Goal: Register for event/course

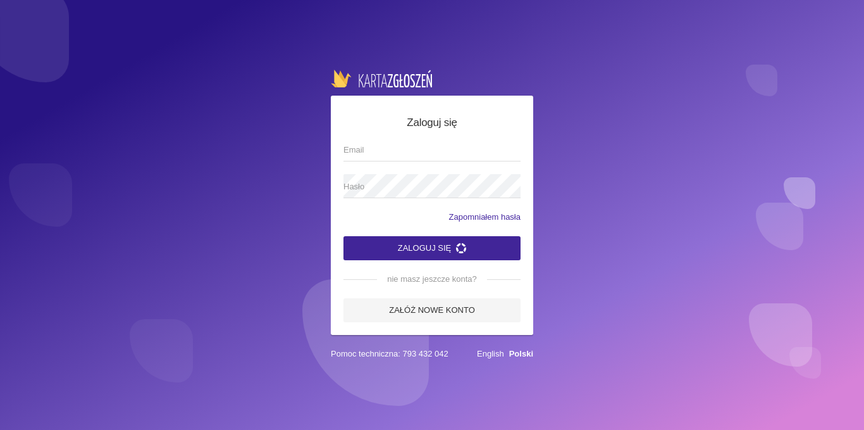
type input "[EMAIL_ADDRESS][DOMAIN_NAME]"
click at [422, 244] on button "Zaloguj się" at bounding box center [432, 248] width 177 height 24
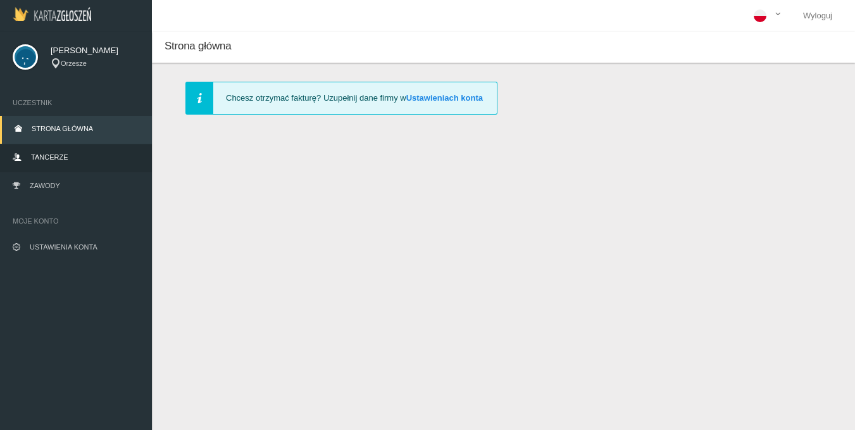
click at [57, 158] on span "Tancerze" at bounding box center [49, 157] width 37 height 8
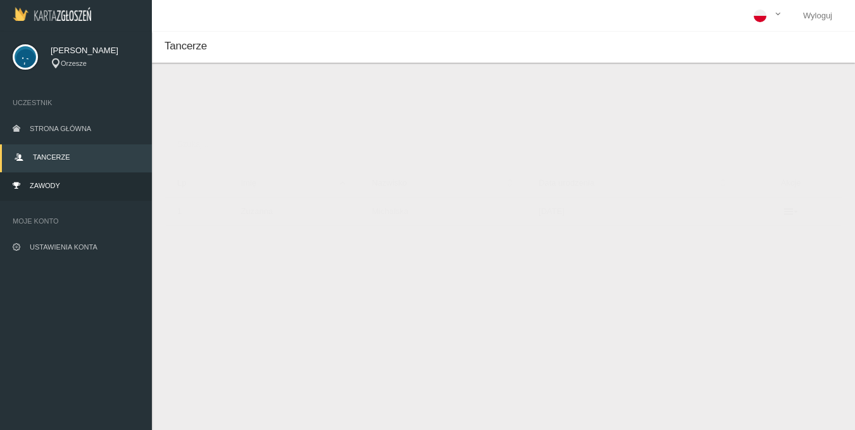
click at [54, 178] on link "Zawody" at bounding box center [76, 187] width 152 height 28
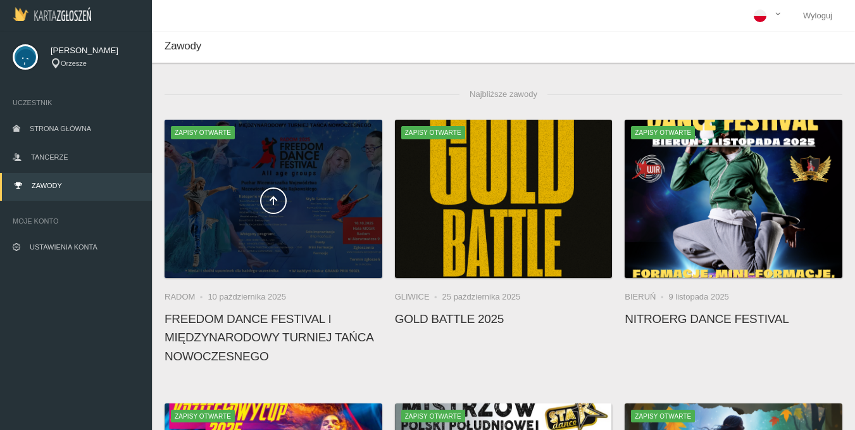
click at [254, 251] on div at bounding box center [273, 199] width 218 height 158
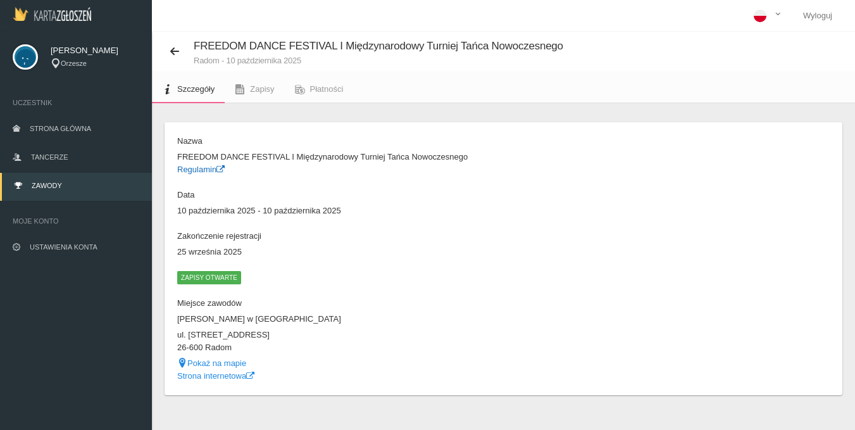
click at [206, 165] on link "Regulamin" at bounding box center [200, 168] width 47 height 9
click at [180, 56] on button at bounding box center [178, 51] width 29 height 16
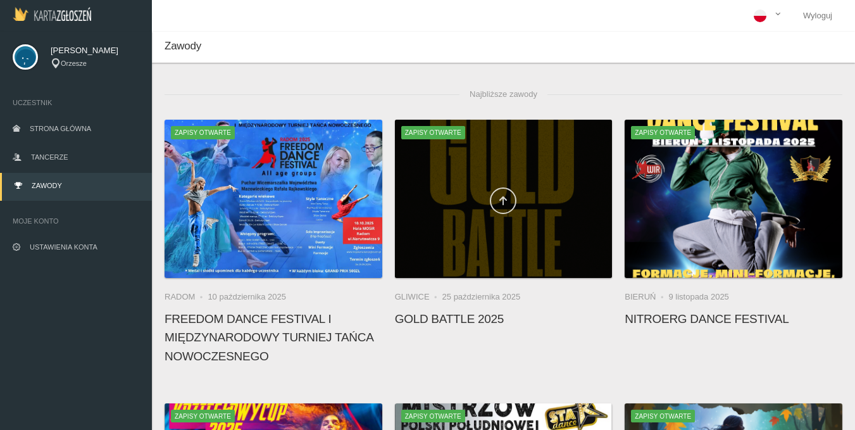
click at [502, 199] on icon at bounding box center [503, 200] width 10 height 10
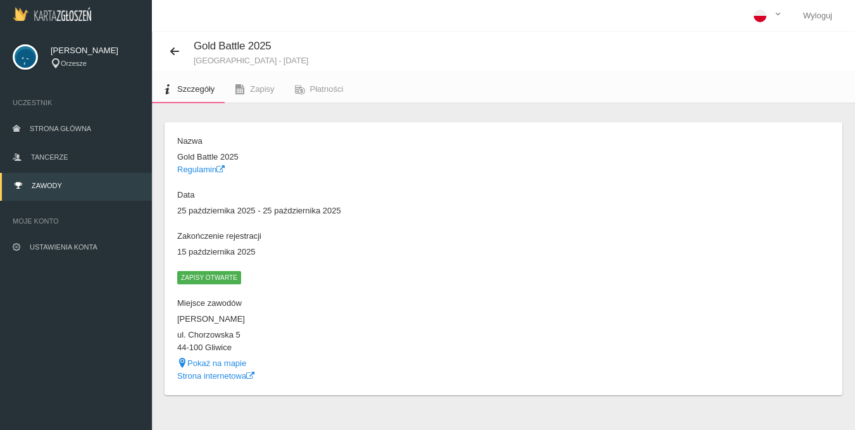
click at [208, 164] on dd "Regulamin" at bounding box center [337, 169] width 320 height 13
click at [207, 171] on link "Regulamin" at bounding box center [200, 168] width 47 height 9
click at [166, 49] on button at bounding box center [178, 51] width 29 height 16
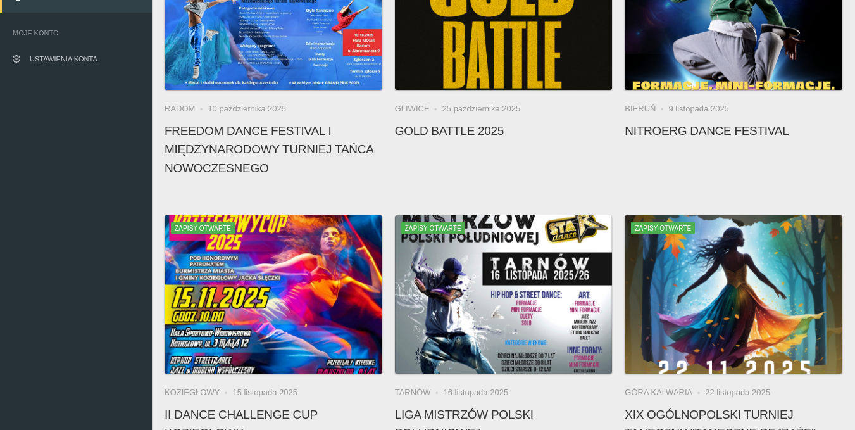
scroll to position [216, 0]
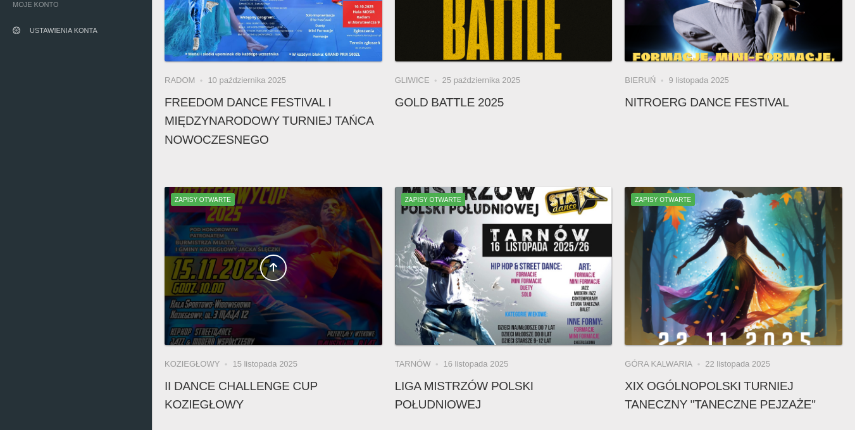
click at [324, 285] on div at bounding box center [273, 266] width 218 height 158
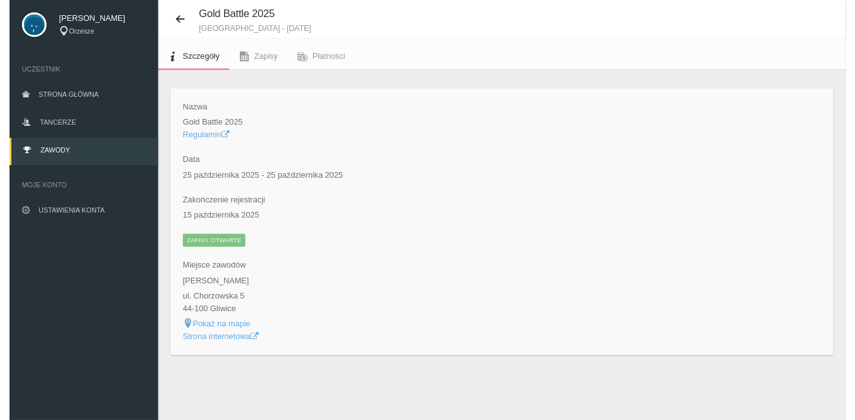
scroll to position [32, 0]
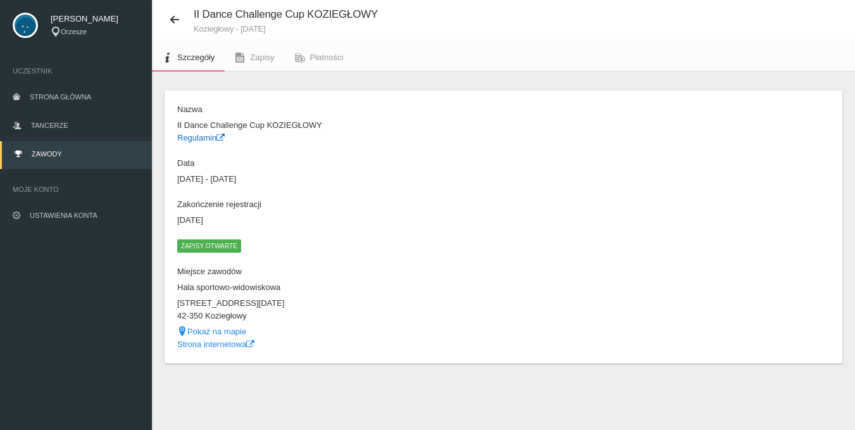
click at [216, 135] on link "Regulamin" at bounding box center [200, 137] width 47 height 9
click at [386, 85] on div "Szczegóły Nazwa II Dance Challenge Cup KOZIEGŁOWY Regulamin Data [DATE] - [DATE…" at bounding box center [503, 242] width 703 height 342
click at [334, 60] on span "Płatności" at bounding box center [327, 57] width 34 height 9
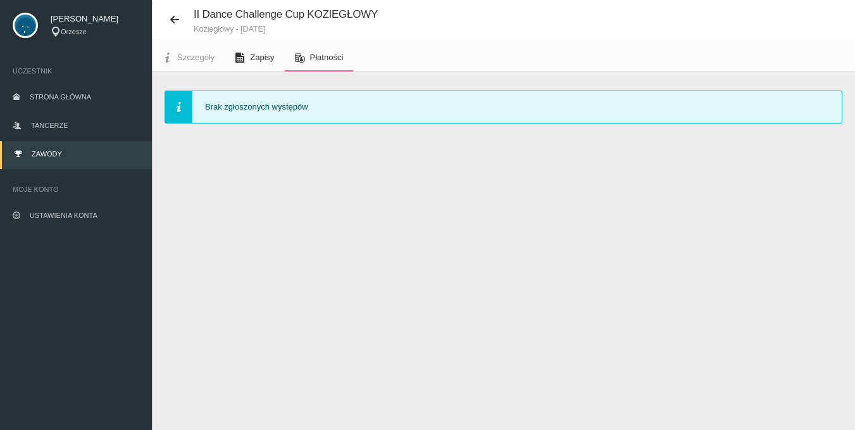
click at [245, 65] on link "Zapisy" at bounding box center [254, 58] width 59 height 28
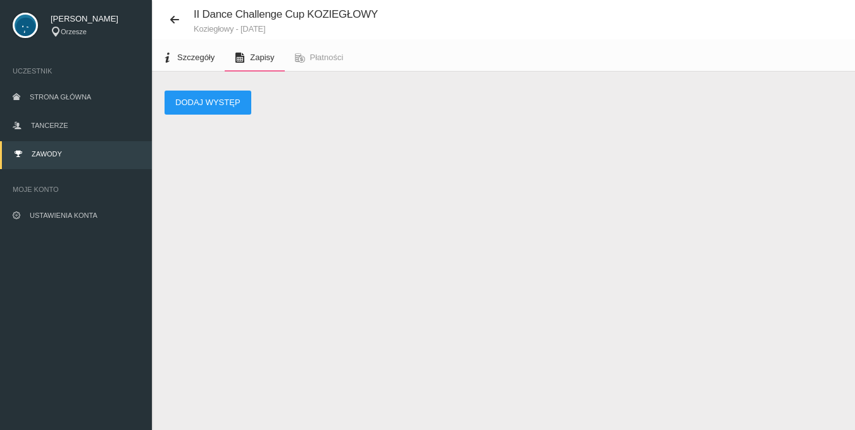
click at [207, 59] on span "Szczegóły" at bounding box center [195, 57] width 37 height 9
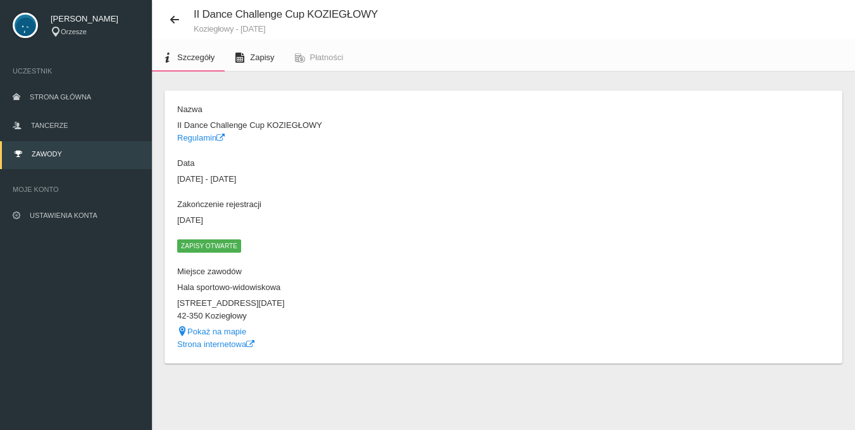
click at [245, 69] on link "Zapisy" at bounding box center [254, 58] width 59 height 28
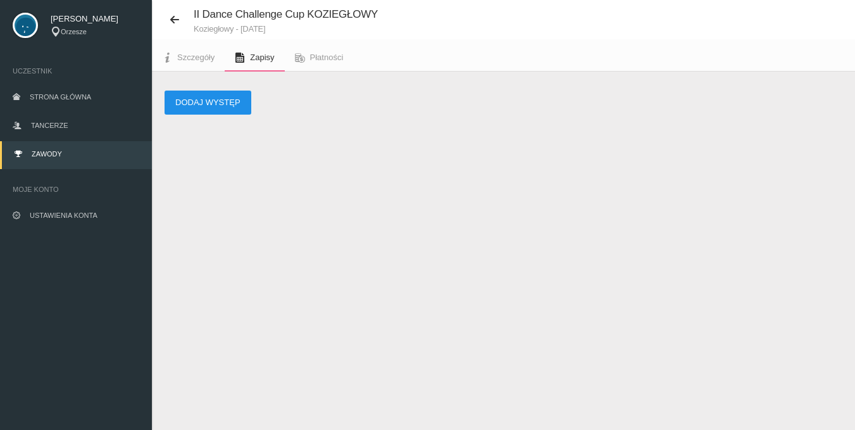
click at [208, 106] on button "Dodaj występ" at bounding box center [207, 102] width 87 height 24
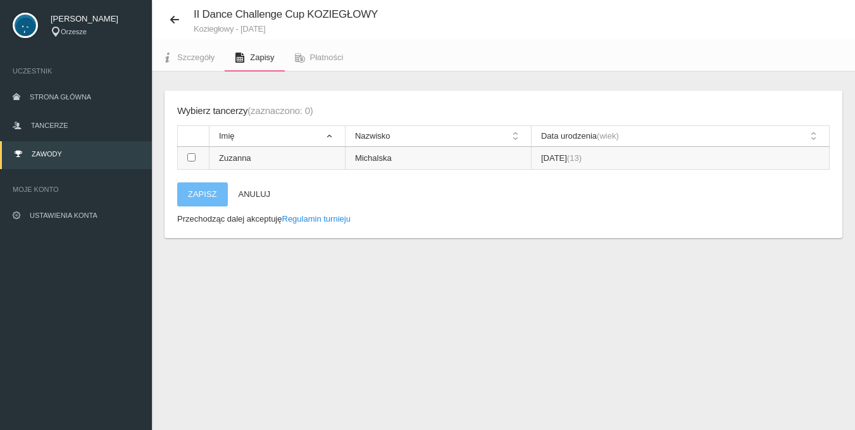
click at [192, 160] on input "checkbox" at bounding box center [191, 157] width 8 height 8
checkbox input "true"
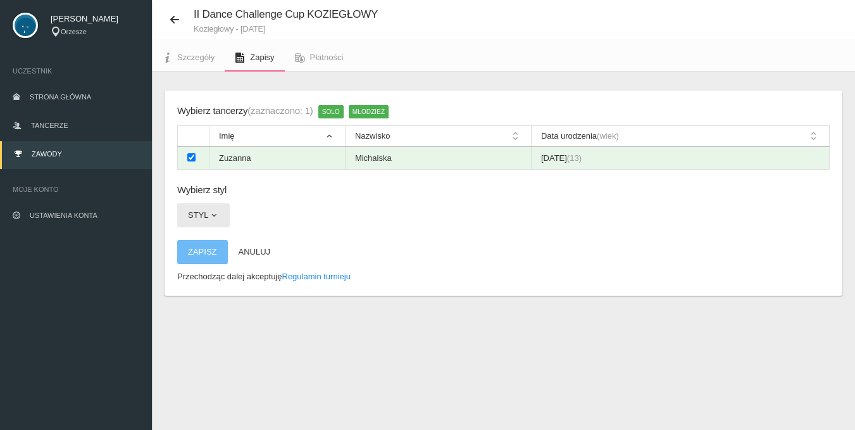
click at [209, 216] on span "button" at bounding box center [214, 215] width 10 height 10
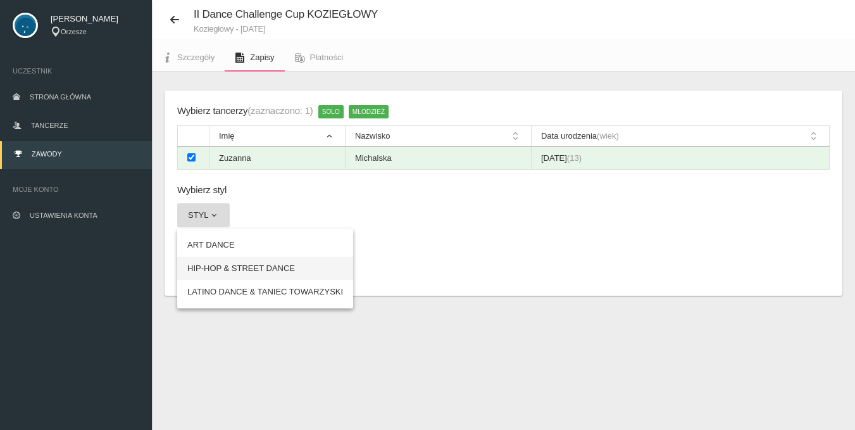
click at [225, 264] on link "HIP-HOP & STREET DANCE" at bounding box center [265, 268] width 176 height 23
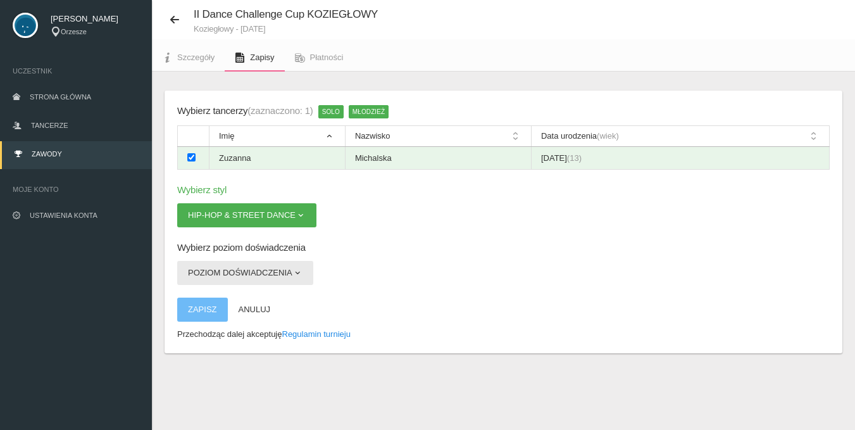
click at [210, 281] on button "Poziom doświadczenia" at bounding box center [245, 273] width 136 height 24
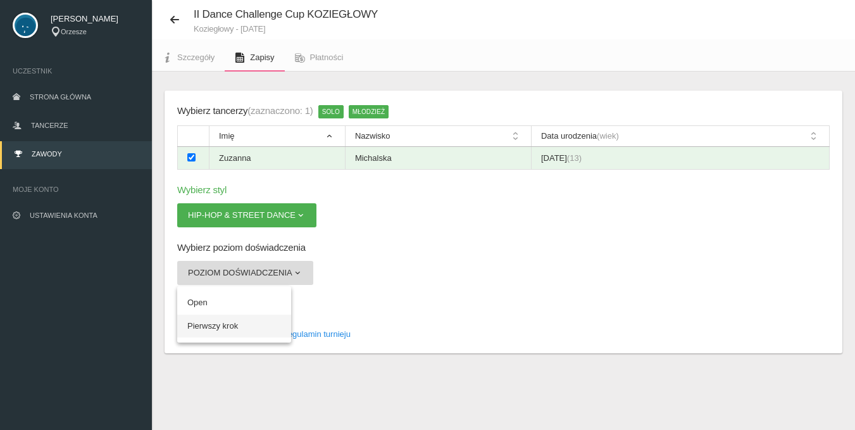
click at [216, 326] on link "Pierwszy krok" at bounding box center [234, 325] width 114 height 23
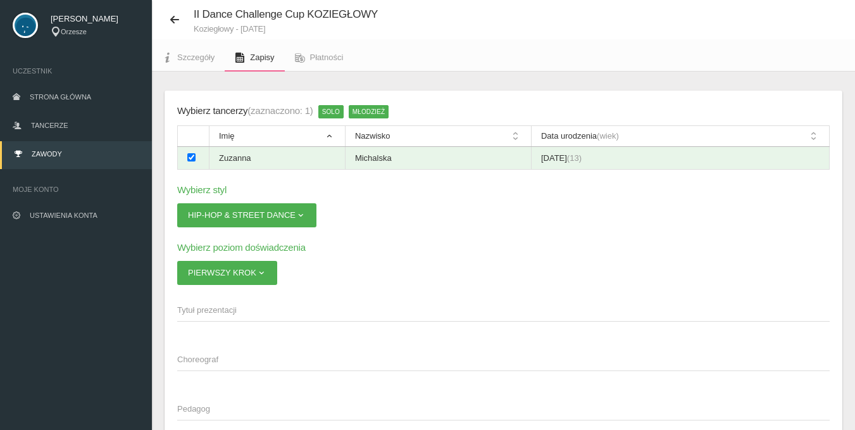
click at [228, 308] on span "Tytuł prezentacji" at bounding box center [497, 310] width 640 height 13
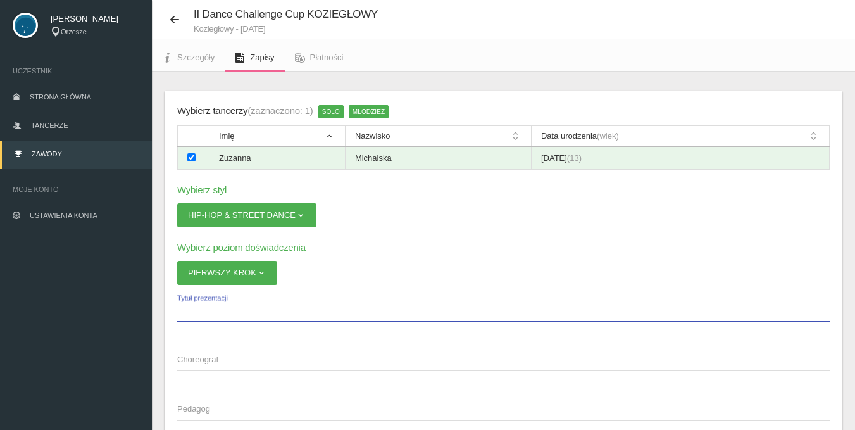
click at [228, 308] on input "Tytuł prezentacji" at bounding box center [503, 309] width 652 height 24
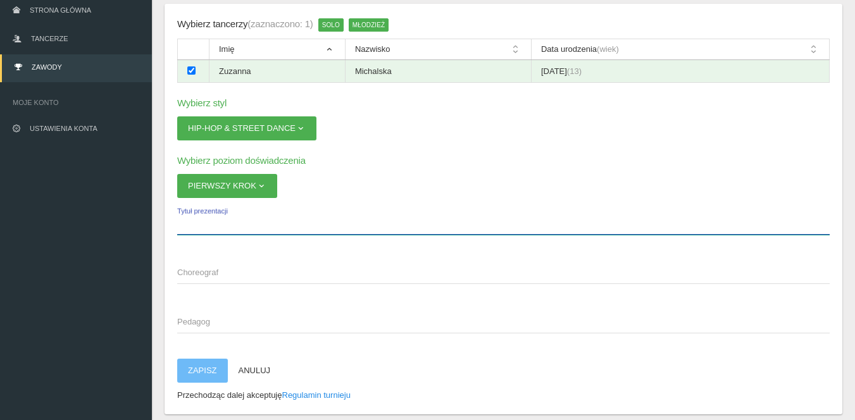
scroll to position [125, 0]
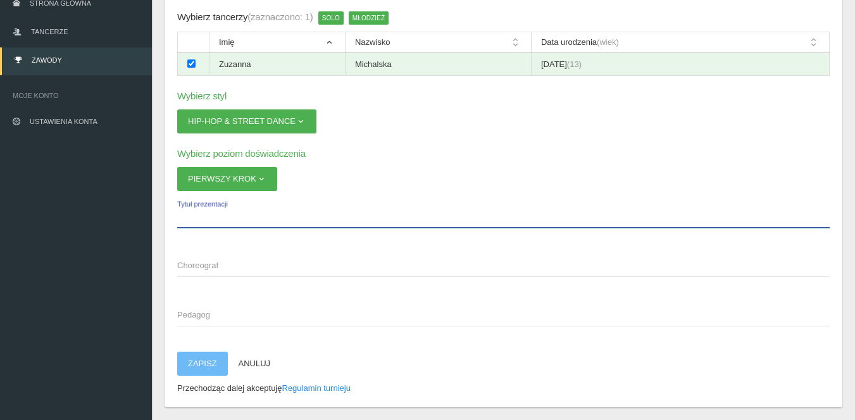
click at [272, 214] on input "Tytuł prezentacji" at bounding box center [503, 216] width 652 height 24
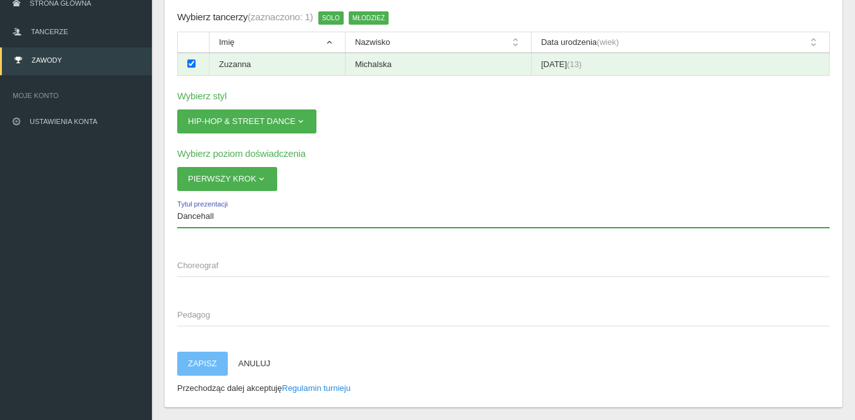
type input "Dancehall"
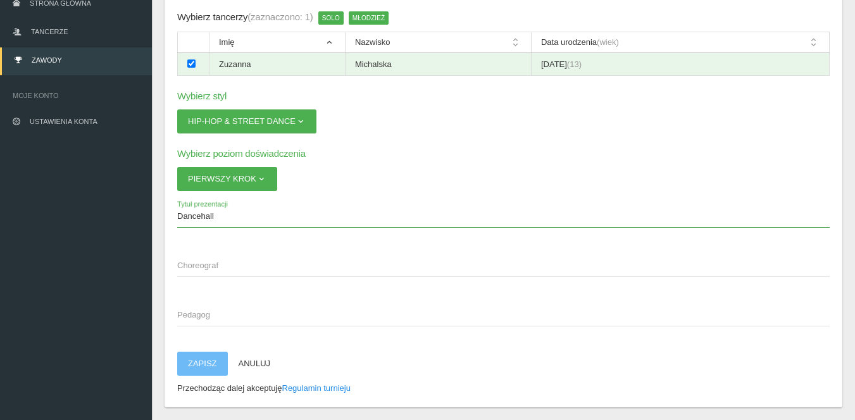
click at [240, 264] on span "Choreograf" at bounding box center [497, 265] width 640 height 13
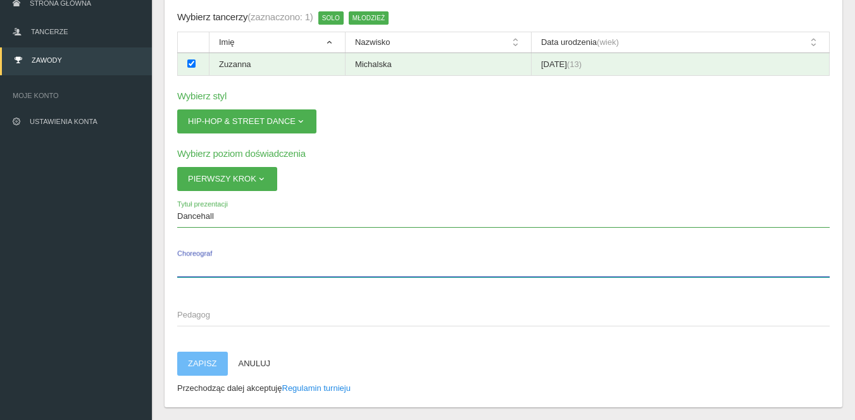
click at [240, 264] on input "Choreograf" at bounding box center [503, 265] width 652 height 24
type input "Z"
type input "[PERSON_NAME]"
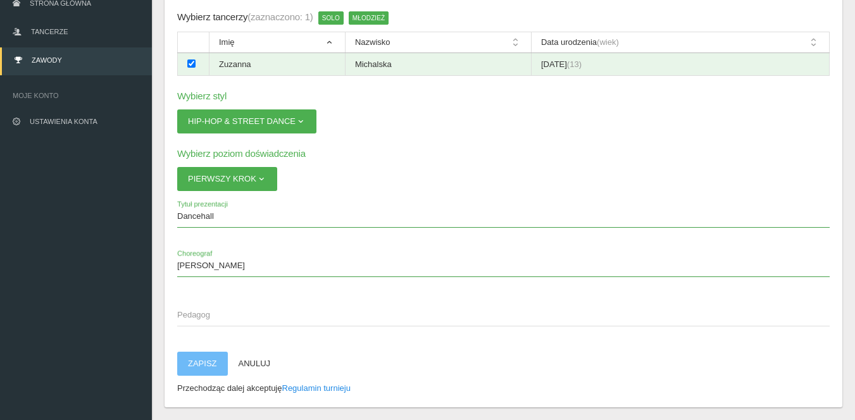
click at [202, 316] on span "Pedagog" at bounding box center [497, 315] width 640 height 13
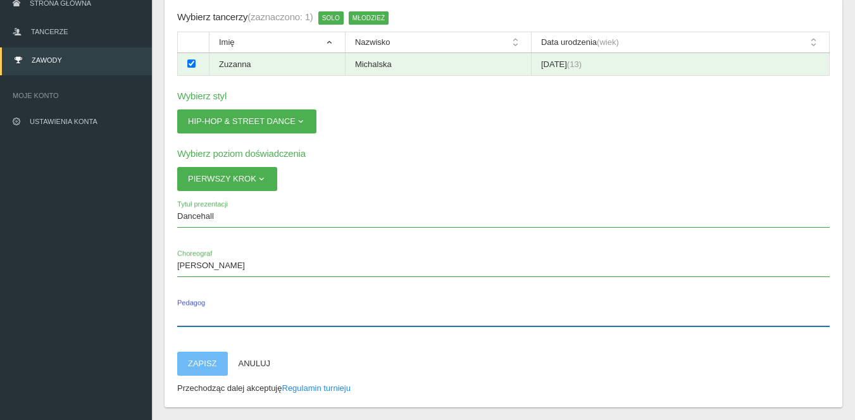
click at [202, 316] on input "Pedagog" at bounding box center [503, 314] width 652 height 24
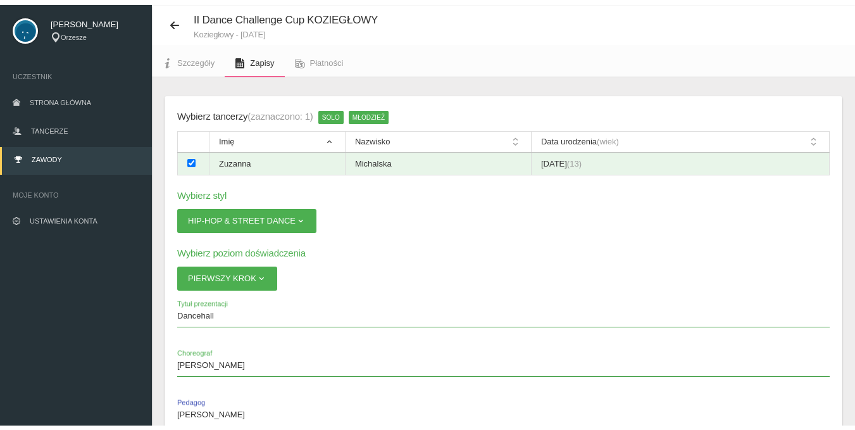
scroll to position [0, 0]
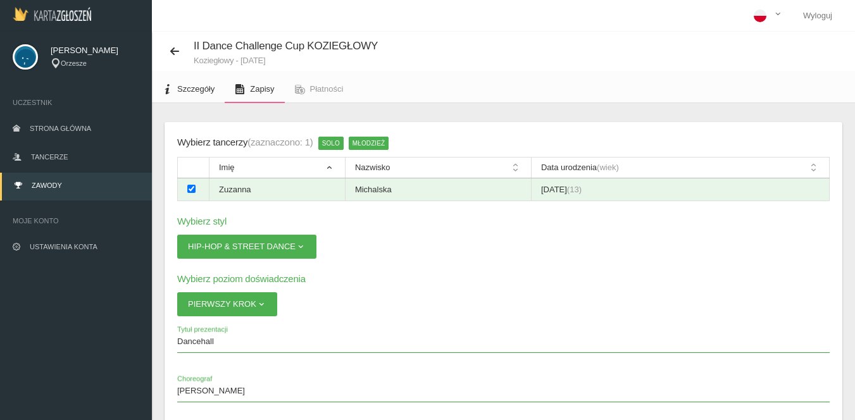
type input "[PERSON_NAME]"
click at [183, 77] on link "Szczegóły" at bounding box center [188, 89] width 73 height 28
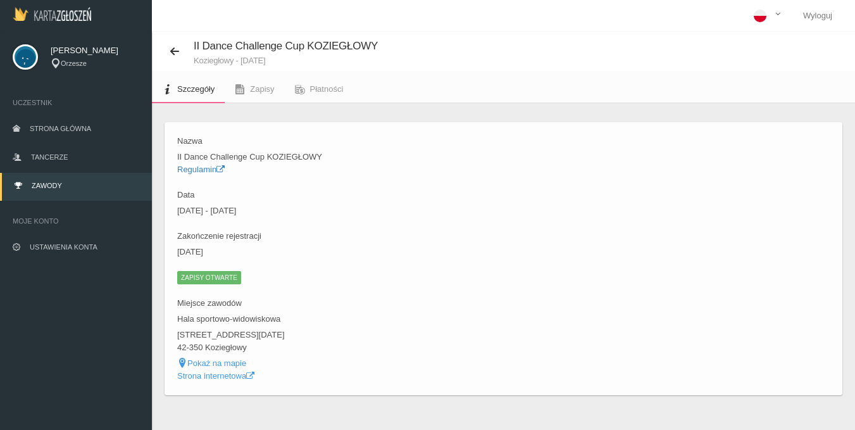
click at [206, 173] on link "Regulamin" at bounding box center [200, 168] width 47 height 9
click at [174, 49] on icon at bounding box center [175, 51] width 10 height 10
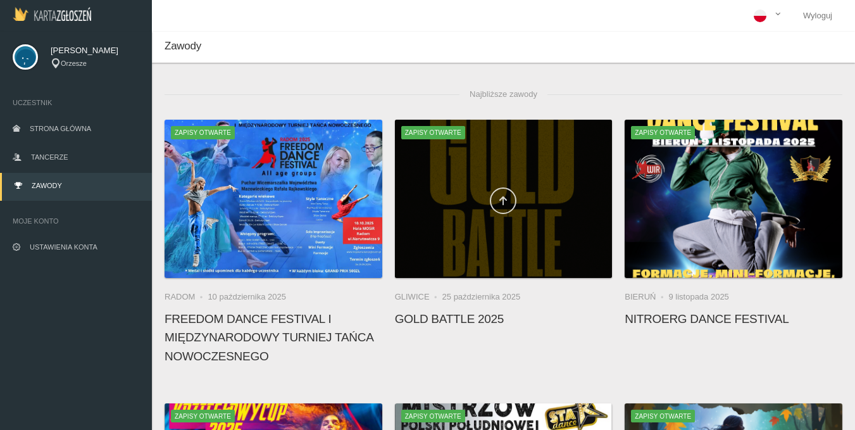
click at [499, 204] on icon at bounding box center [503, 200] width 10 height 10
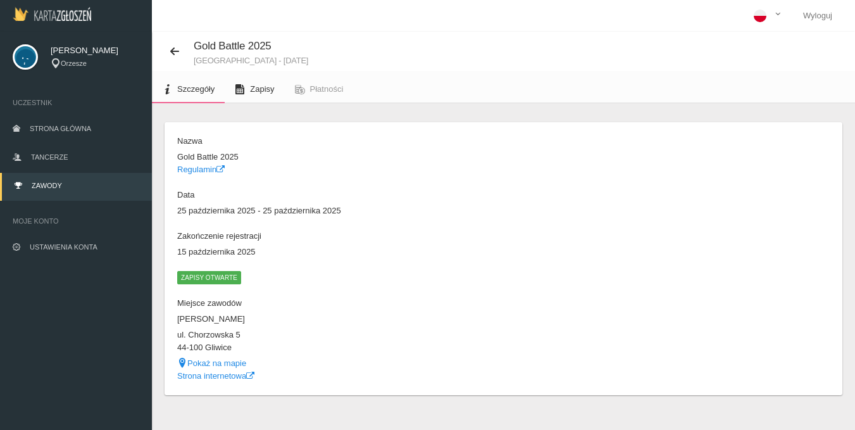
click at [248, 90] on link "Zapisy" at bounding box center [254, 89] width 59 height 28
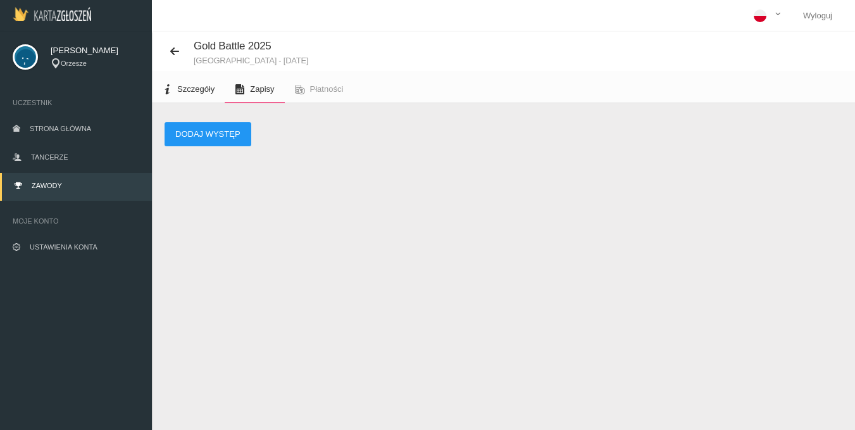
click at [201, 89] on span "Szczegóły" at bounding box center [195, 88] width 37 height 9
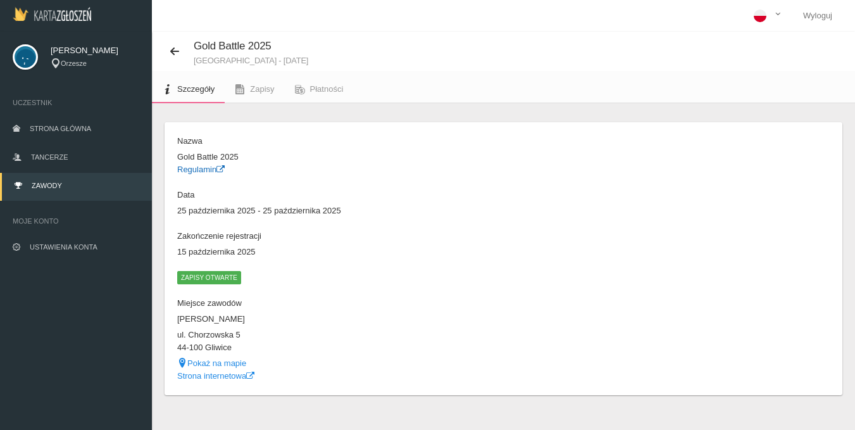
click at [209, 168] on link "Regulamin" at bounding box center [200, 168] width 47 height 9
click at [239, 91] on icon at bounding box center [240, 89] width 10 height 10
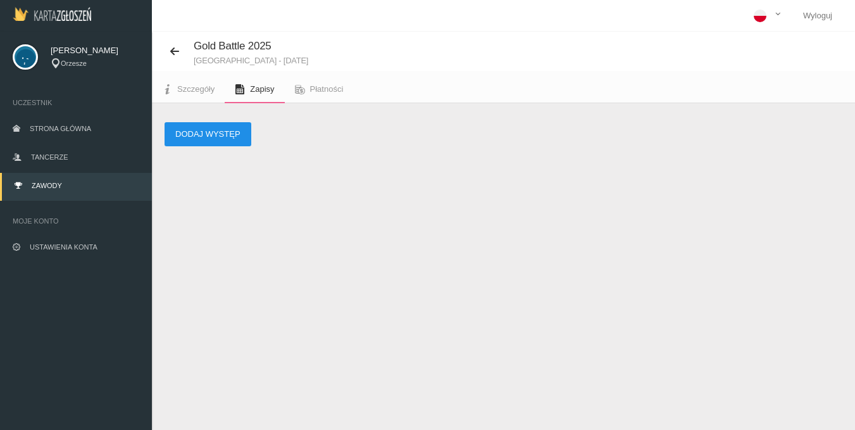
click at [204, 138] on button "Dodaj występ" at bounding box center [207, 134] width 87 height 24
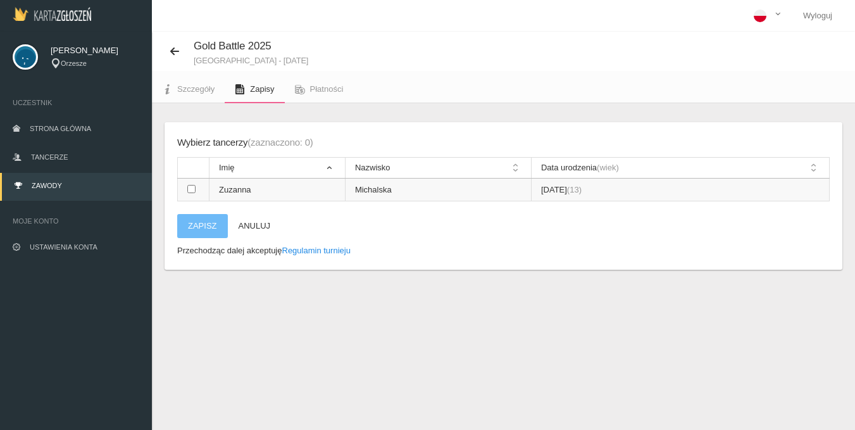
click at [190, 192] on input "checkbox" at bounding box center [191, 189] width 8 height 8
checkbox input "true"
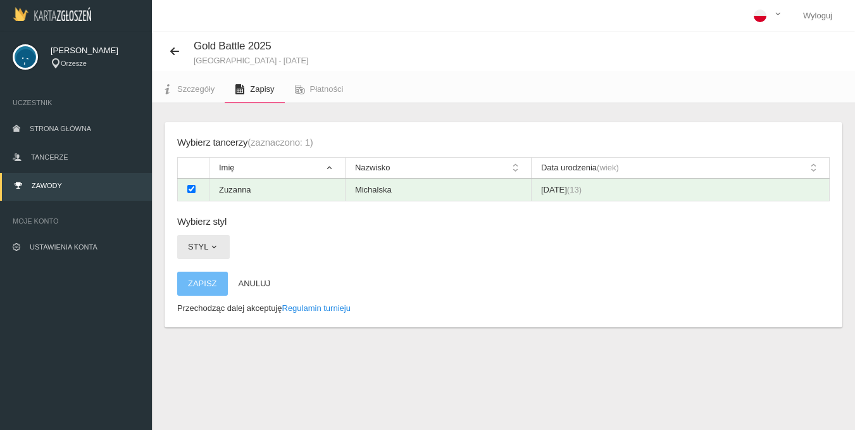
click at [203, 248] on button "Styl" at bounding box center [203, 247] width 53 height 24
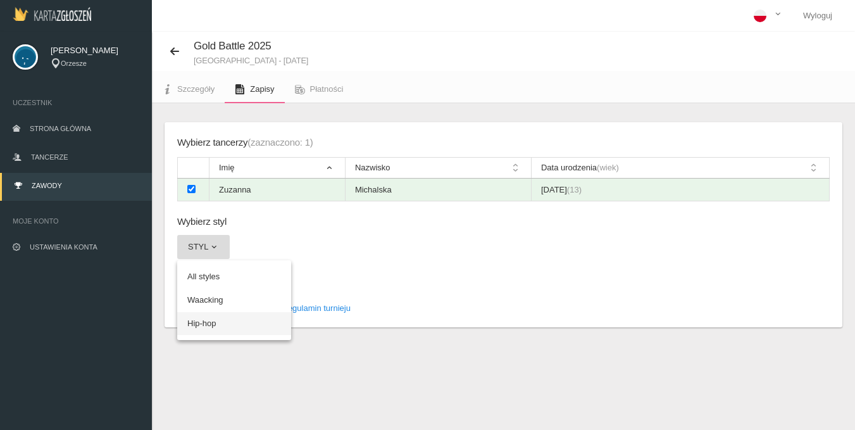
click at [221, 323] on link "Hip-hop" at bounding box center [234, 323] width 114 height 23
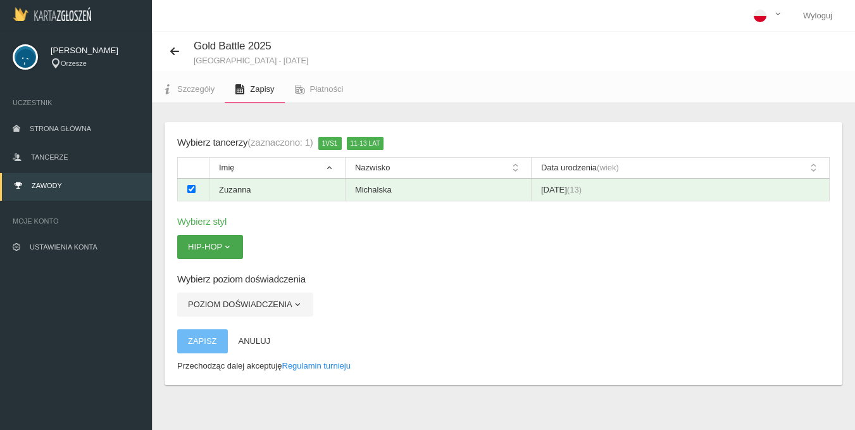
click at [226, 246] on span "button" at bounding box center [227, 247] width 10 height 10
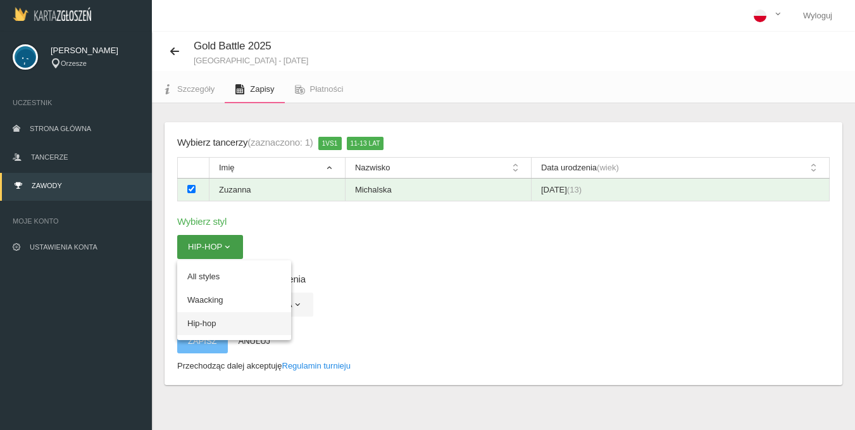
click at [194, 315] on link "Hip-hop" at bounding box center [234, 323] width 114 height 23
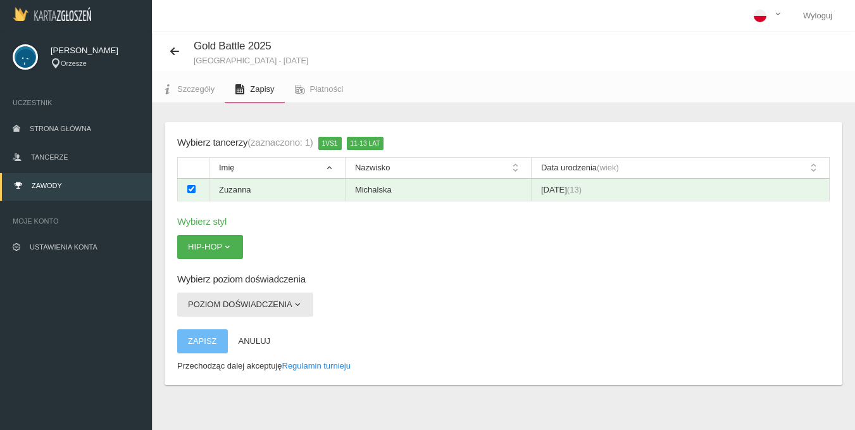
click at [278, 295] on button "Poziom doświadczenia" at bounding box center [245, 304] width 136 height 24
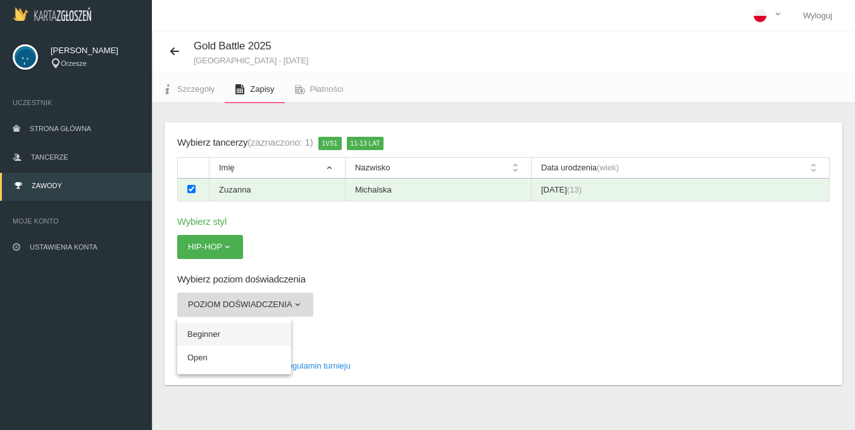
click at [250, 334] on link "Beginner" at bounding box center [234, 334] width 114 height 23
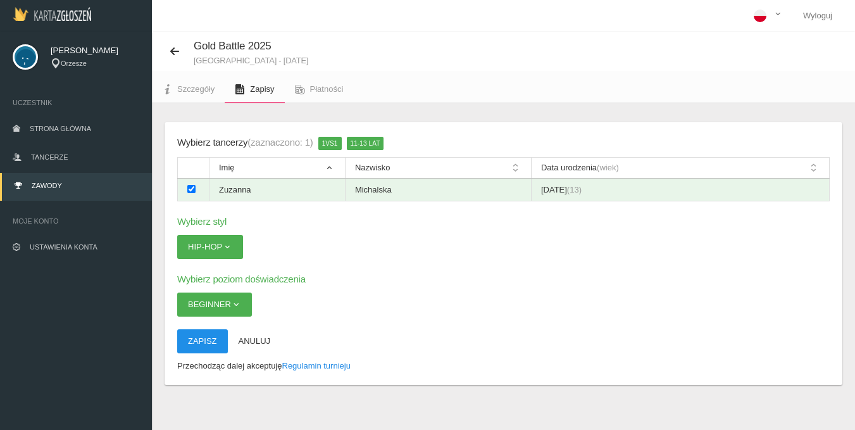
click at [199, 342] on button "Zapisz" at bounding box center [202, 341] width 51 height 24
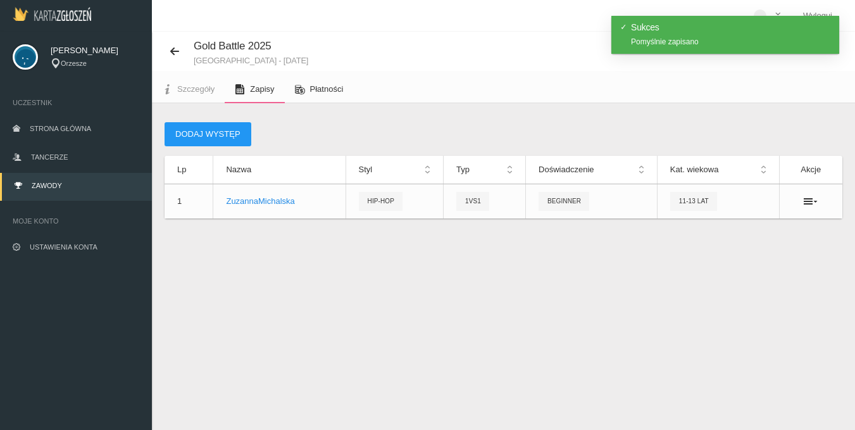
click at [326, 82] on link "Płatności" at bounding box center [319, 89] width 69 height 28
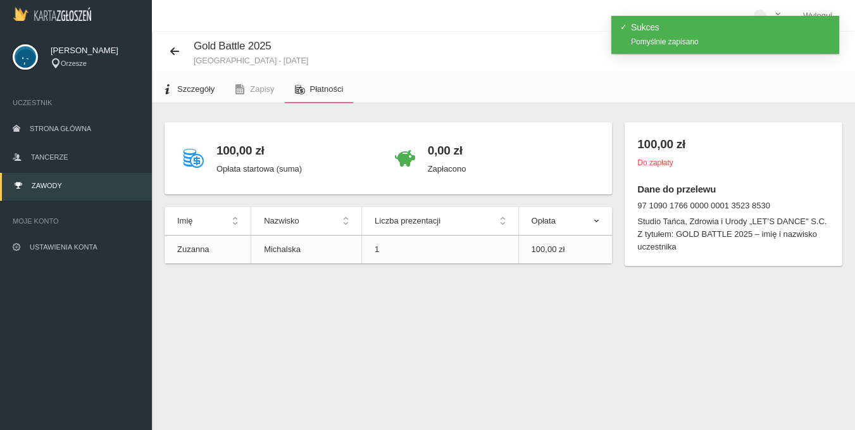
click at [189, 88] on span "Szczegóły" at bounding box center [195, 88] width 37 height 9
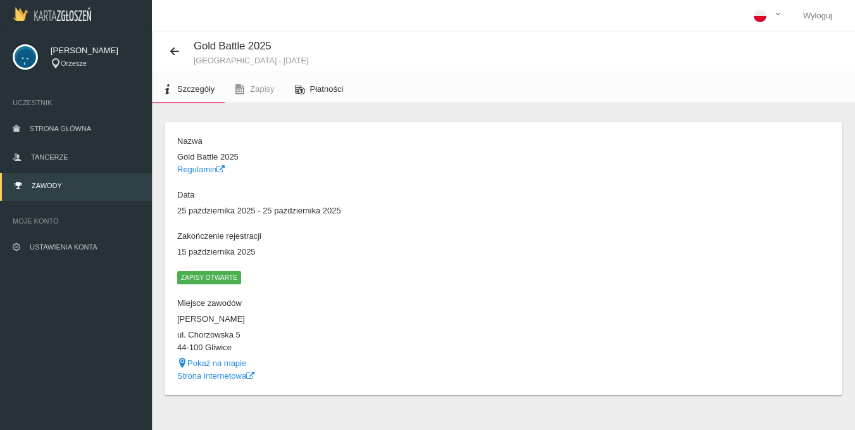
click at [319, 85] on span "Płatności" at bounding box center [327, 88] width 34 height 9
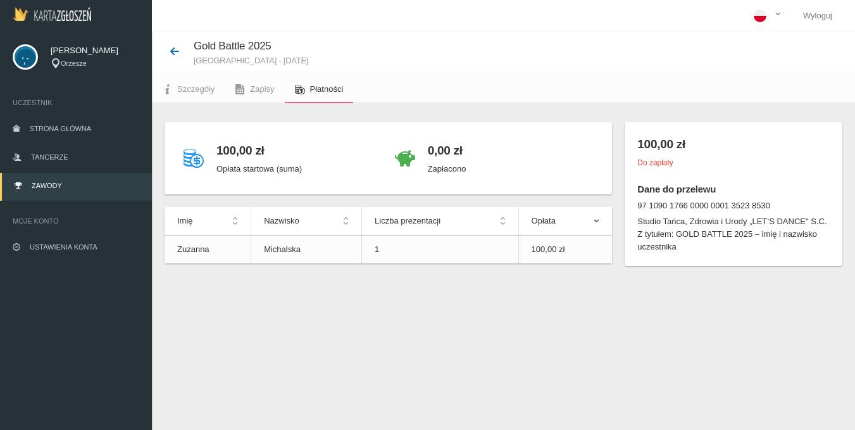
click at [178, 51] on icon at bounding box center [175, 51] width 10 height 10
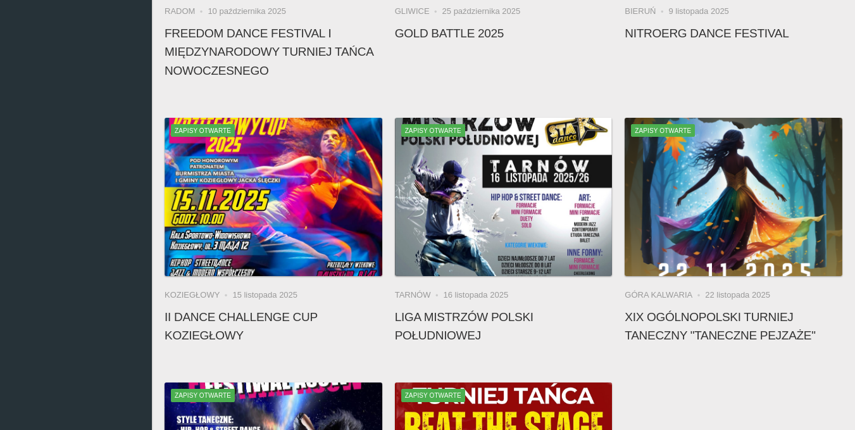
scroll to position [290, 0]
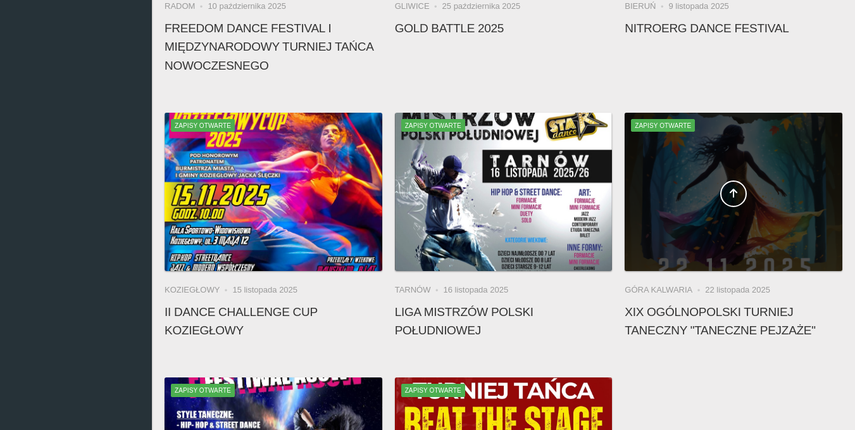
click at [711, 220] on div at bounding box center [733, 192] width 218 height 158
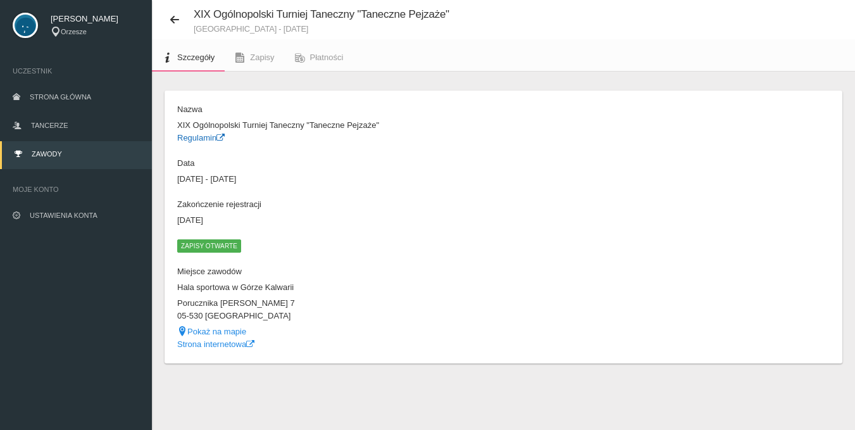
click at [209, 136] on link "Regulamin" at bounding box center [200, 137] width 47 height 9
drag, startPoint x: 259, startPoint y: 311, endPoint x: 175, endPoint y: 302, distance: 85.2
click at [175, 302] on div "Nazwa XIX Ogólnopolski Turniej Taneczny "Taneczne Pejzaże" Regulamin Data [DATE…" at bounding box center [337, 226] width 333 height 247
copy dl "Porucznika [PERSON_NAME][STREET_ADDRESS] Kalwaria"
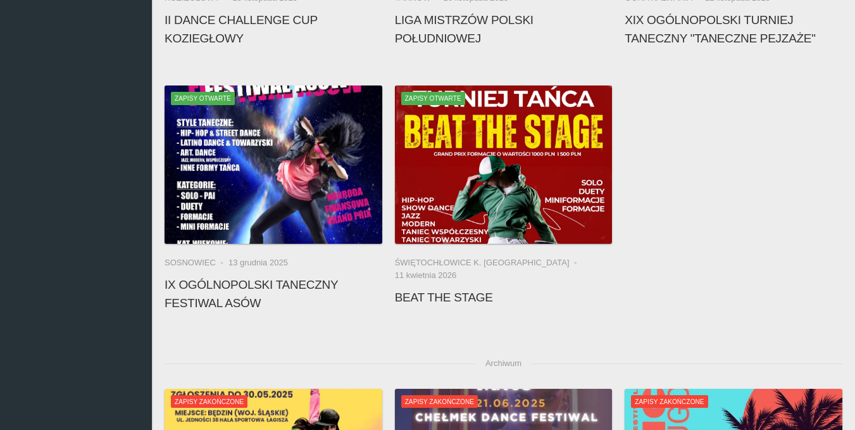
scroll to position [583, 0]
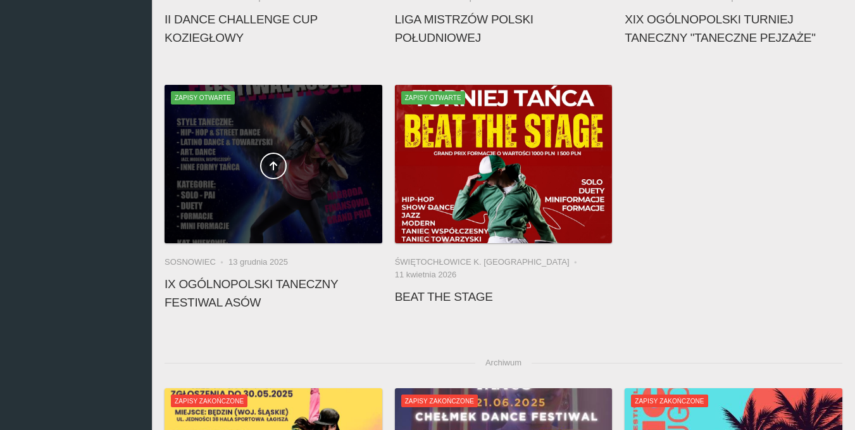
click at [318, 188] on div at bounding box center [273, 164] width 218 height 158
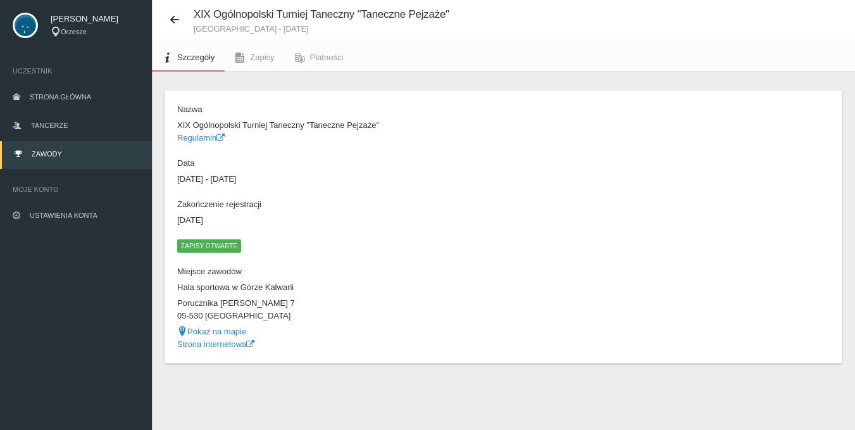
scroll to position [32, 0]
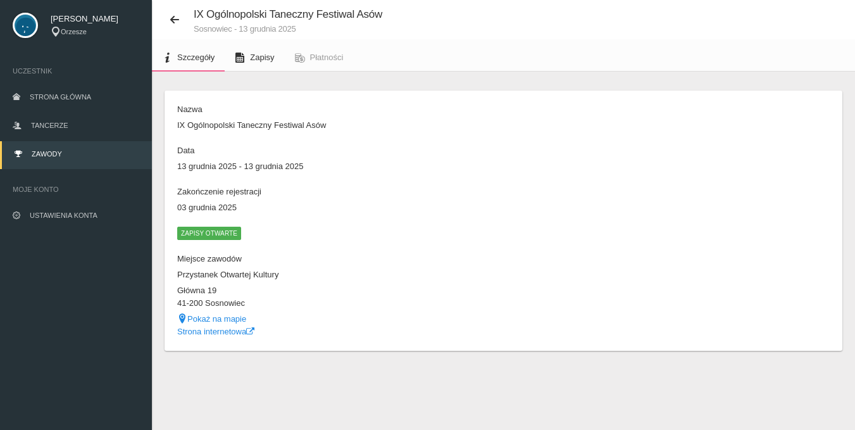
click at [259, 44] on link "Zapisy" at bounding box center [254, 58] width 59 height 28
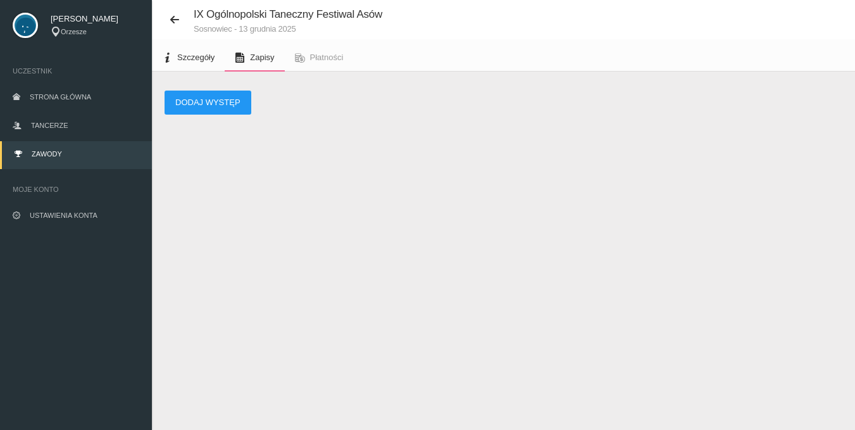
click at [204, 61] on span "Szczegóły" at bounding box center [195, 57] width 37 height 9
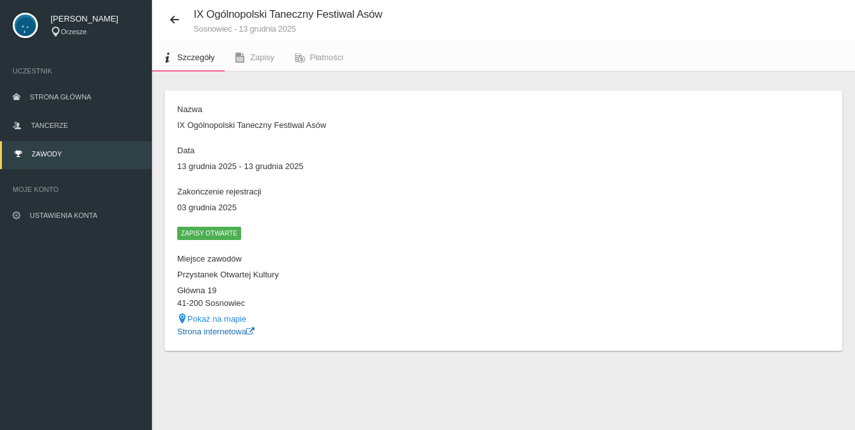
click at [217, 333] on link "Strona internetowa" at bounding box center [215, 330] width 77 height 9
click at [66, 209] on link "Ustawienia konta" at bounding box center [76, 216] width 152 height 28
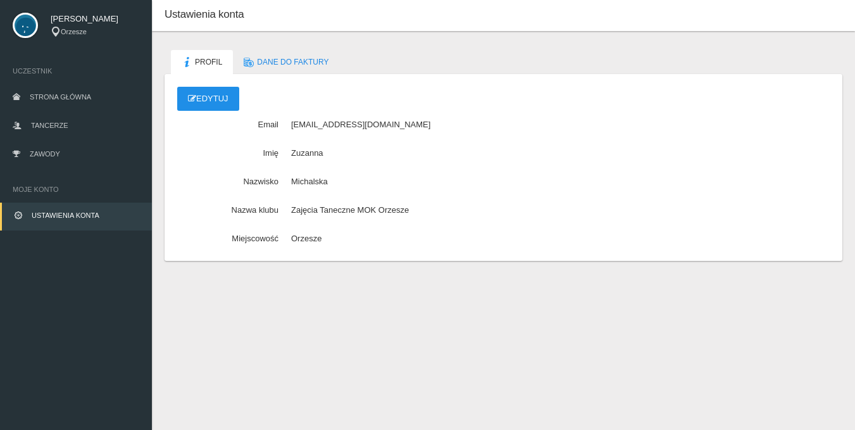
click at [222, 98] on link "Edytuj" at bounding box center [208, 99] width 62 height 24
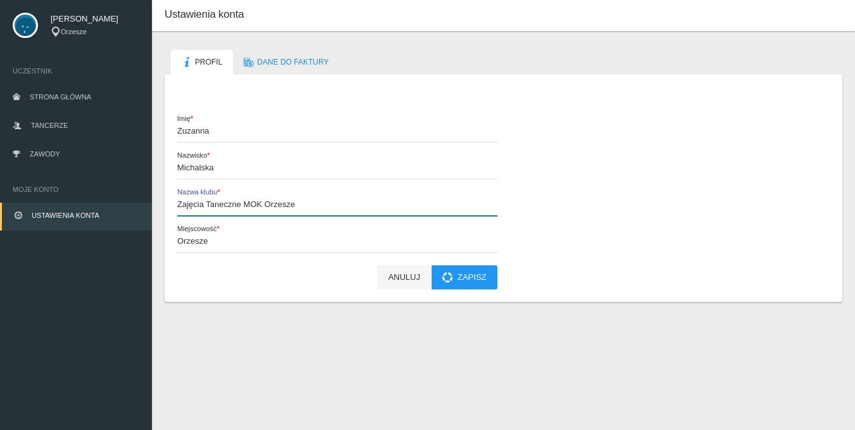
click at [316, 210] on input "Zajęcia Taneczne MOK Orzesze" at bounding box center [337, 204] width 320 height 24
type input "Z"
click at [229, 202] on input "Szkoła Tańca Team Mikołów"" at bounding box center [337, 204] width 320 height 24
type input "Szkoła Tańca "Team Mikołów""
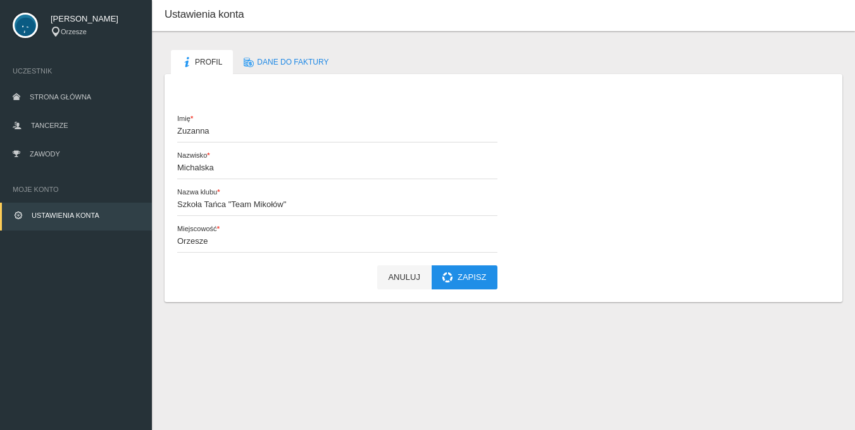
click at [462, 272] on button "Zapisz" at bounding box center [464, 277] width 66 height 24
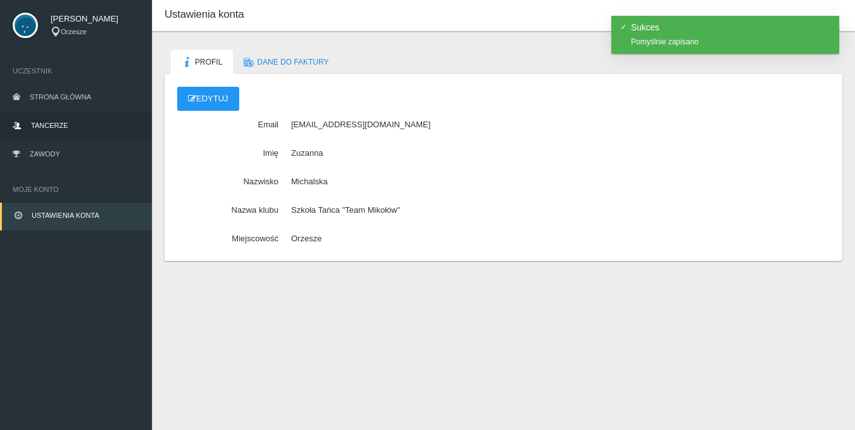
click at [87, 116] on link "Tancerze" at bounding box center [76, 127] width 152 height 28
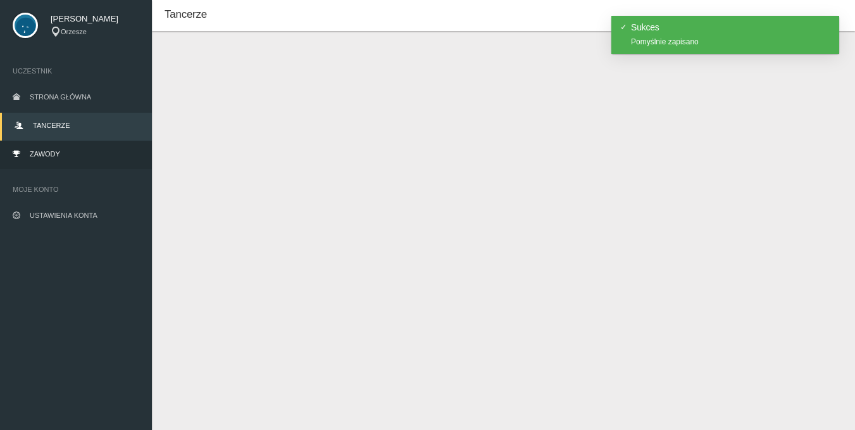
click at [77, 146] on link "Zawody" at bounding box center [76, 155] width 152 height 28
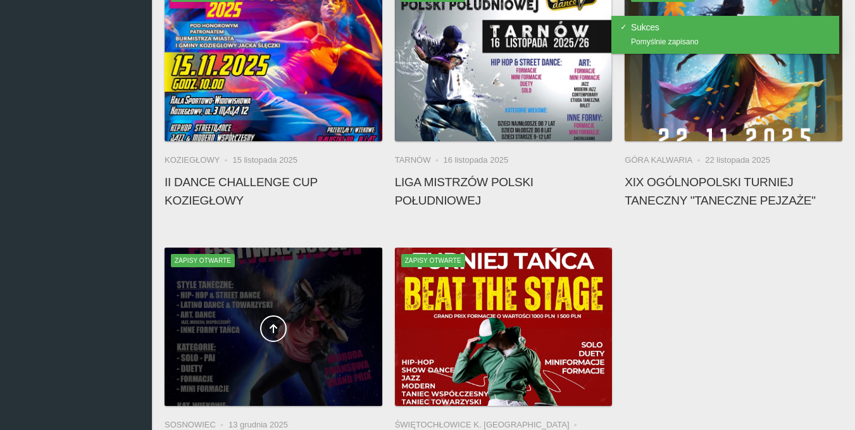
click at [330, 276] on div at bounding box center [273, 326] width 218 height 158
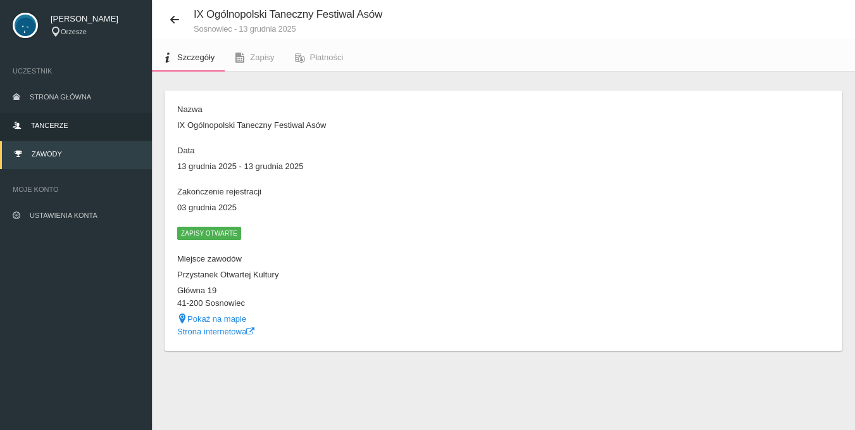
click at [61, 132] on link "Tancerze" at bounding box center [76, 127] width 152 height 28
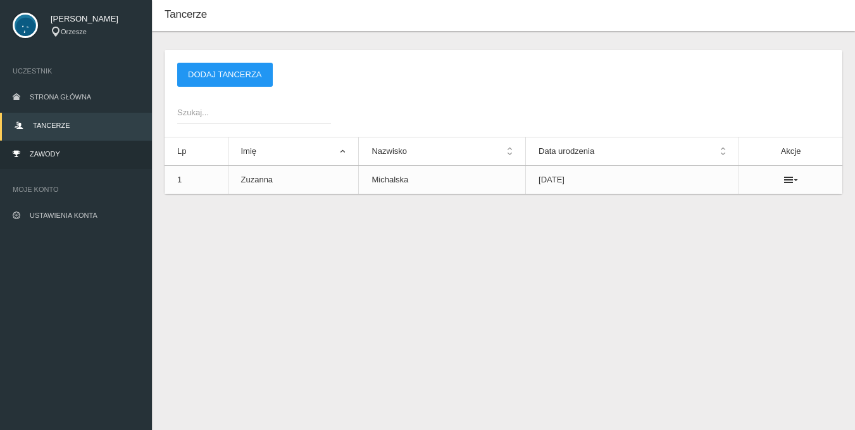
click at [55, 148] on link "Zawody" at bounding box center [76, 155] width 152 height 28
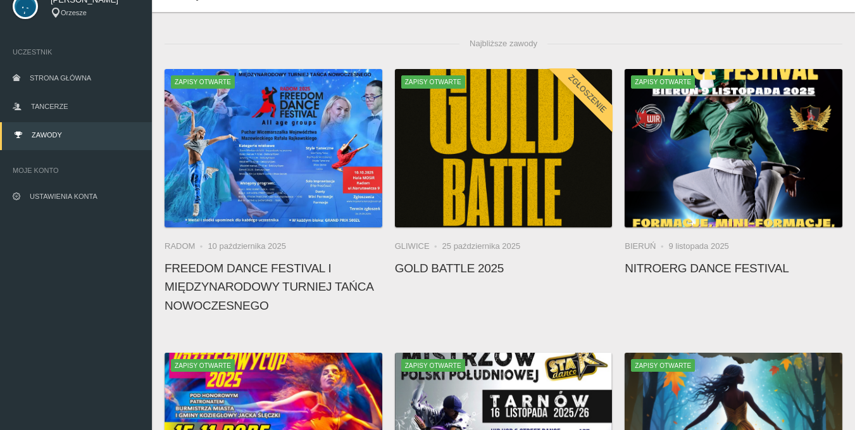
scroll to position [34, 0]
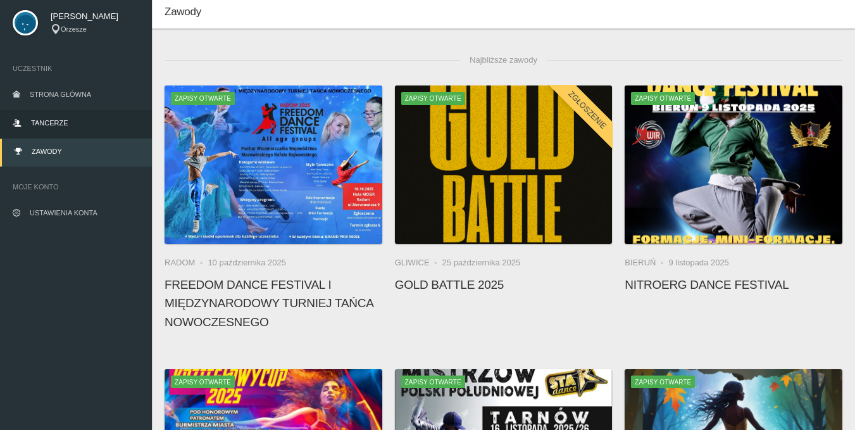
click at [46, 120] on span "Tancerze" at bounding box center [49, 123] width 37 height 8
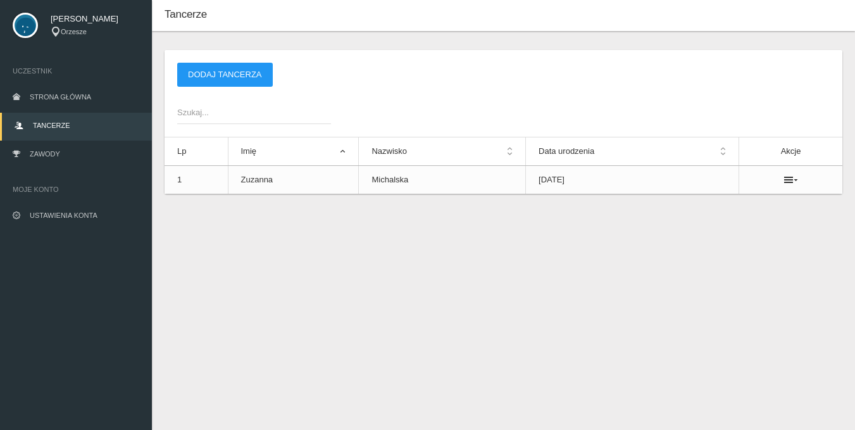
scroll to position [32, 0]
click at [803, 179] on ul at bounding box center [791, 180] width 78 height 10
click at [794, 178] on icon at bounding box center [791, 180] width 14 height 10
click at [671, 307] on div "Tancerze Nowy tancerz Imię * Nazwisko * Data urodzenia * Zapisz Anuluj * - pole…" at bounding box center [503, 215] width 703 height 430
click at [77, 156] on link "Zawody" at bounding box center [76, 155] width 152 height 28
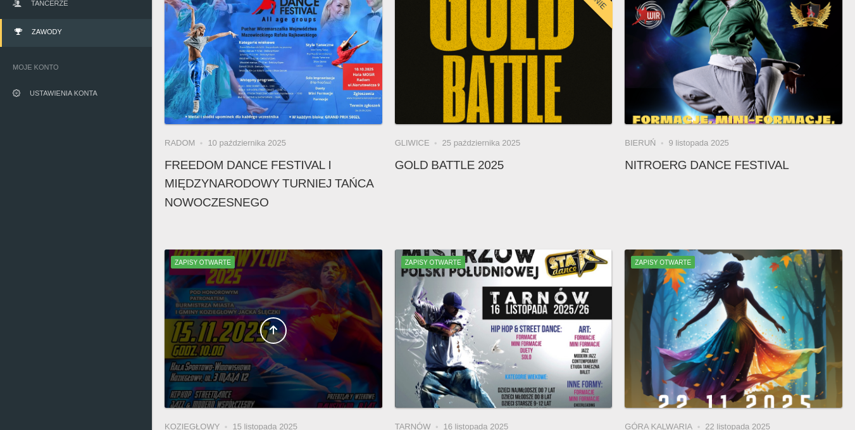
click at [293, 333] on span at bounding box center [273, 330] width 218 height 27
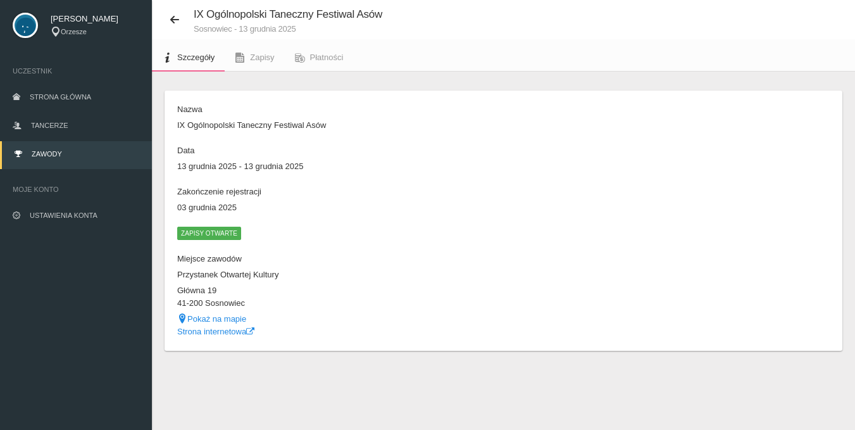
scroll to position [32, 0]
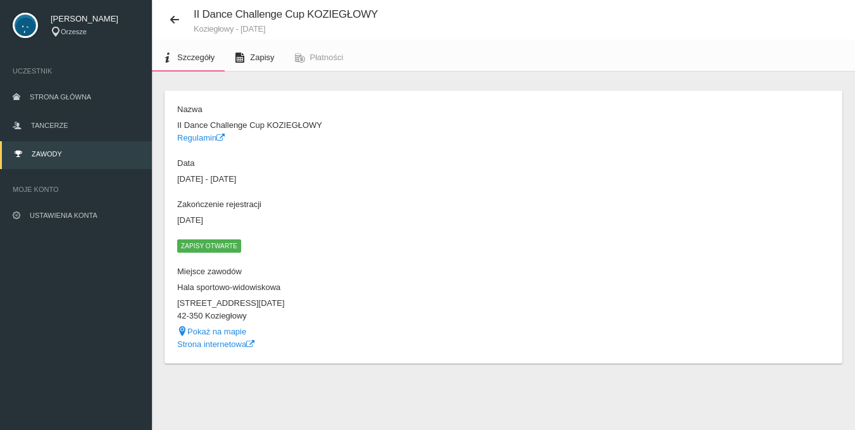
click at [258, 53] on span "Zapisy" at bounding box center [262, 57] width 24 height 9
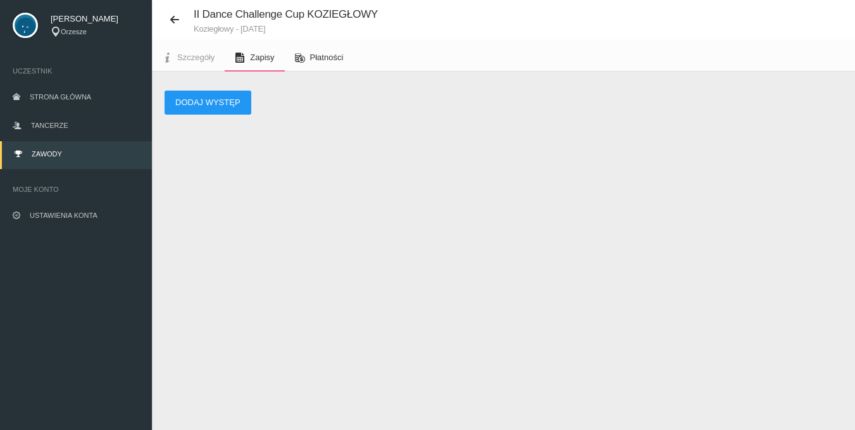
click at [320, 66] on link "Płatności" at bounding box center [319, 58] width 69 height 28
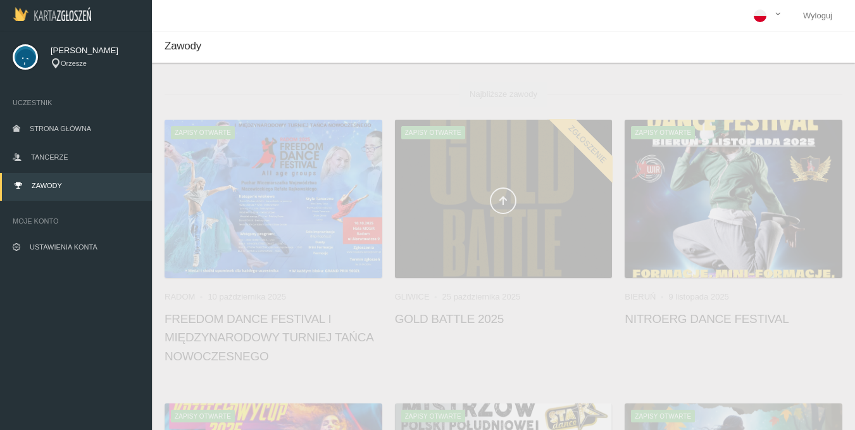
click at [493, 233] on div at bounding box center [504, 199] width 218 height 158
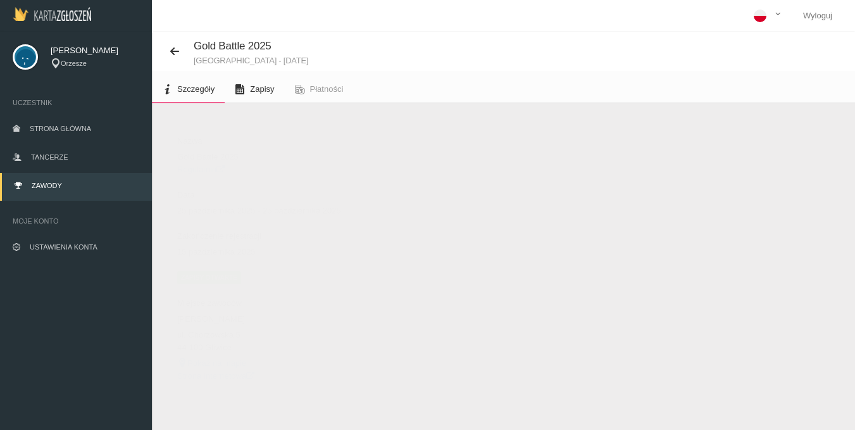
click at [251, 84] on link "Zapisy" at bounding box center [254, 89] width 59 height 28
